Goal: Task Accomplishment & Management: Use online tool/utility

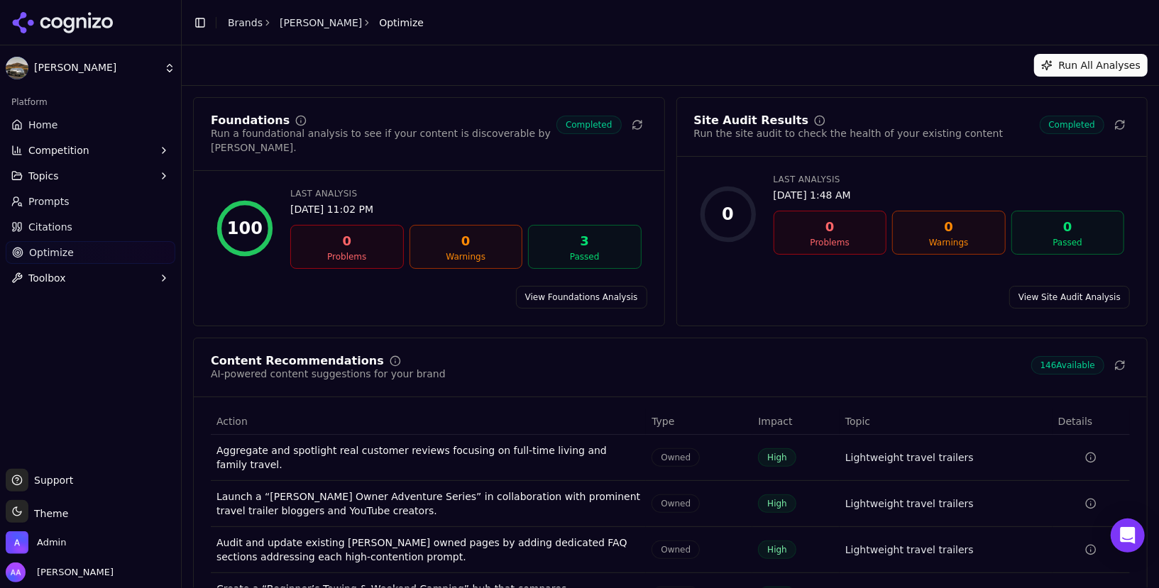
click at [634, 23] on header "Toggle Sidebar Brands [PERSON_NAME] Optimize" at bounding box center [670, 22] width 977 height 45
click at [103, 207] on link "Prompts" at bounding box center [91, 201] width 170 height 23
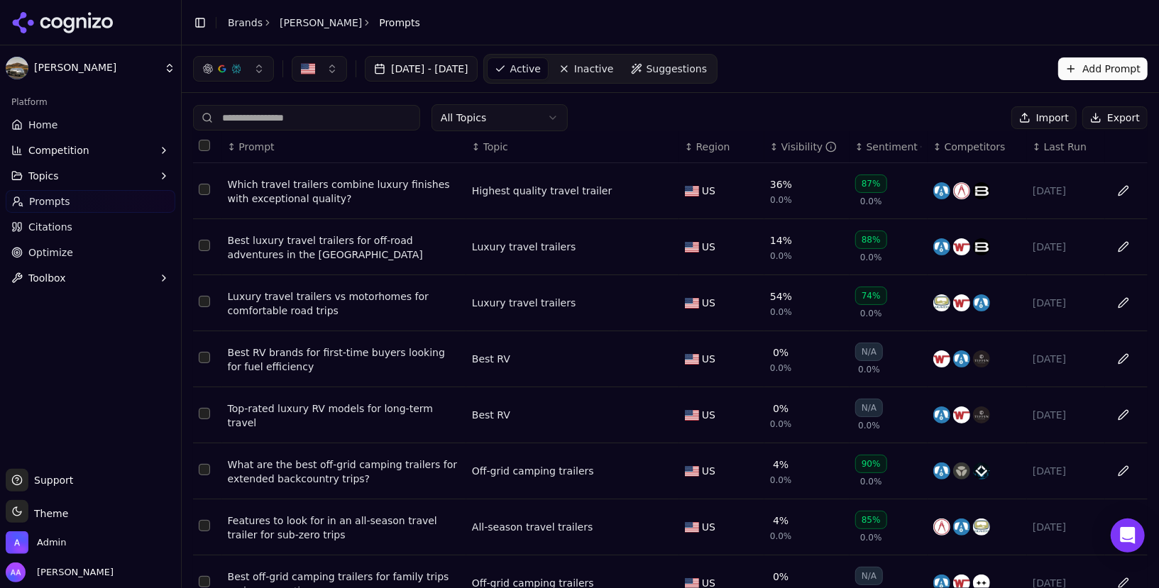
click at [97, 236] on link "Citations" at bounding box center [91, 227] width 170 height 23
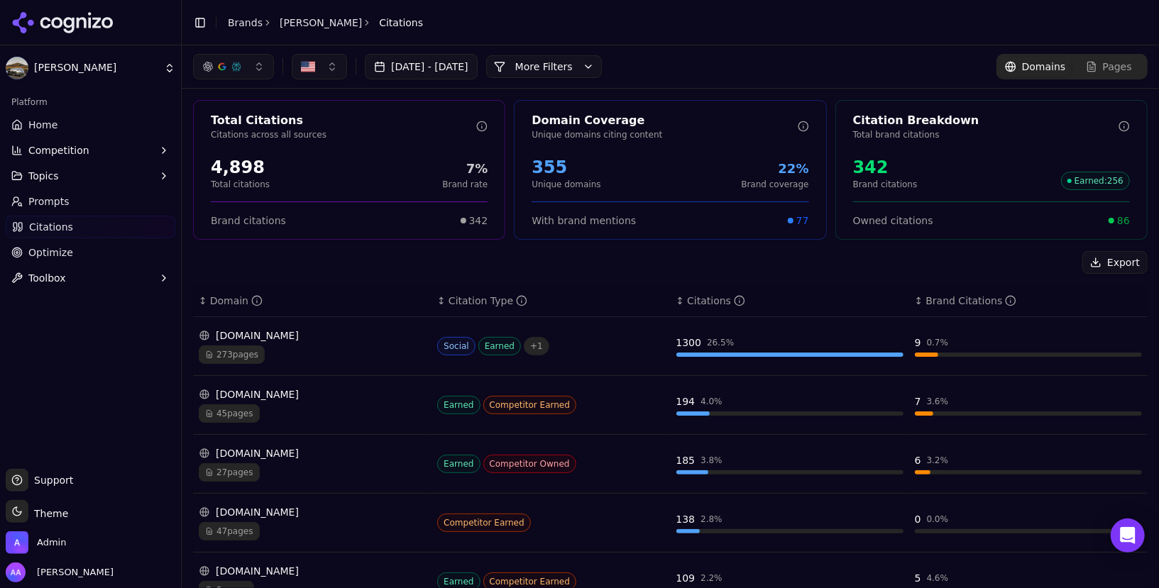
click at [110, 249] on link "Optimize" at bounding box center [91, 252] width 170 height 23
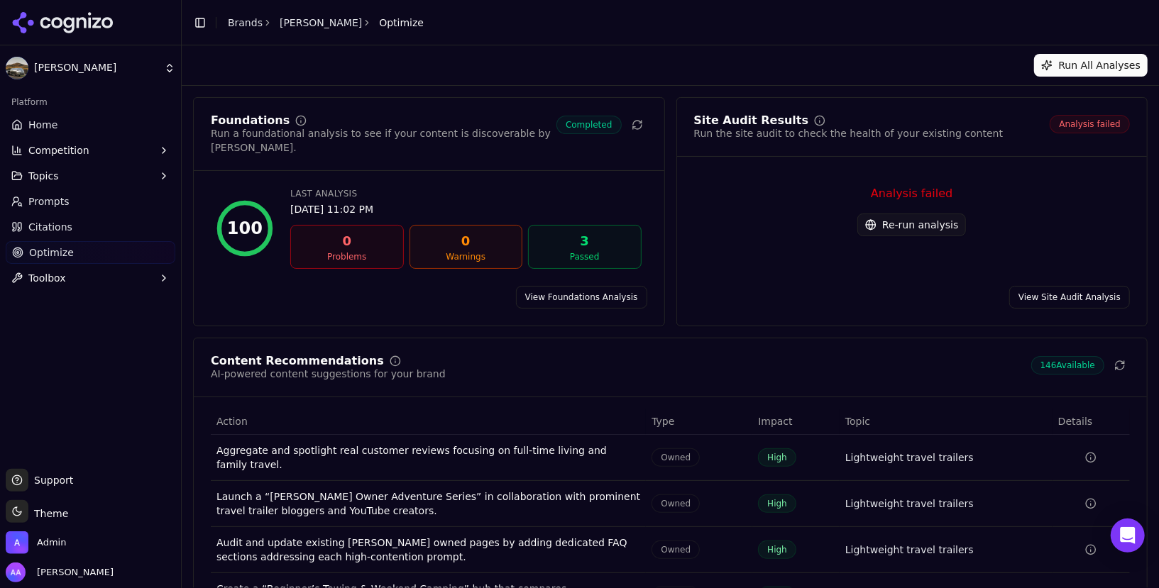
click at [902, 228] on button "Re-run analysis" at bounding box center [911, 225] width 109 height 23
